Goal: Task Accomplishment & Management: Manage account settings

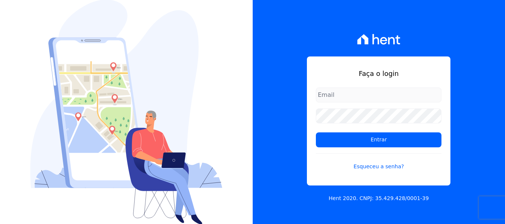
click at [336, 91] on input "email" at bounding box center [379, 95] width 126 height 15
type input "[PERSON_NAME][EMAIL_ADDRESS][DOMAIN_NAME]"
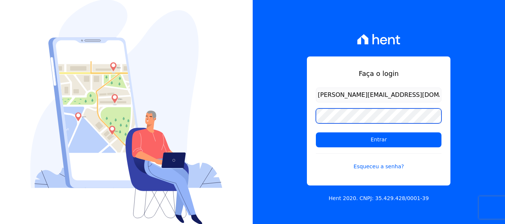
click at [316, 132] on input "Entrar" at bounding box center [379, 139] width 126 height 15
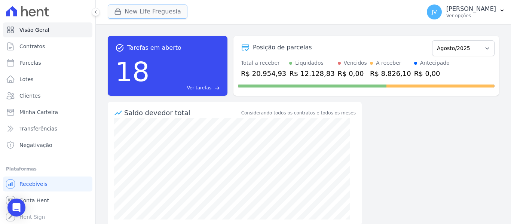
click at [130, 8] on button "New Life Freguesia" at bounding box center [148, 11] width 80 height 14
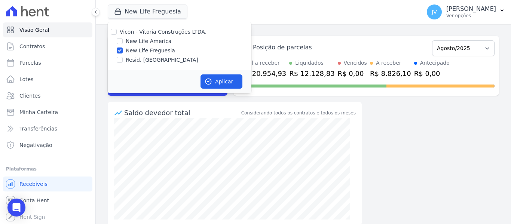
click at [112, 35] on div at bounding box center [114, 31] width 6 height 7
click at [113, 33] on input "Vicon - Vitoria Construções LTDA." at bounding box center [114, 32] width 6 height 6
checkbox input "true"
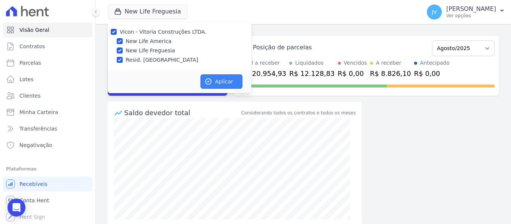
click at [217, 81] on button "Aplicar" at bounding box center [221, 81] width 42 height 14
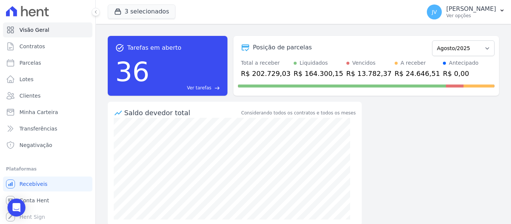
click at [190, 26] on div "task_alt Tarefas em aberto 36 Ver tarefas east Posição de parcelas Setembro/202…" at bounding box center [303, 124] width 415 height 200
click at [37, 60] on span "Parcelas" at bounding box center [30, 62] width 22 height 7
select select
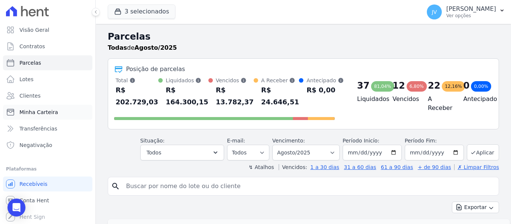
click at [42, 112] on span "Minha Carteira" at bounding box center [38, 111] width 39 height 7
